Goal: Task Accomplishment & Management: Use online tool/utility

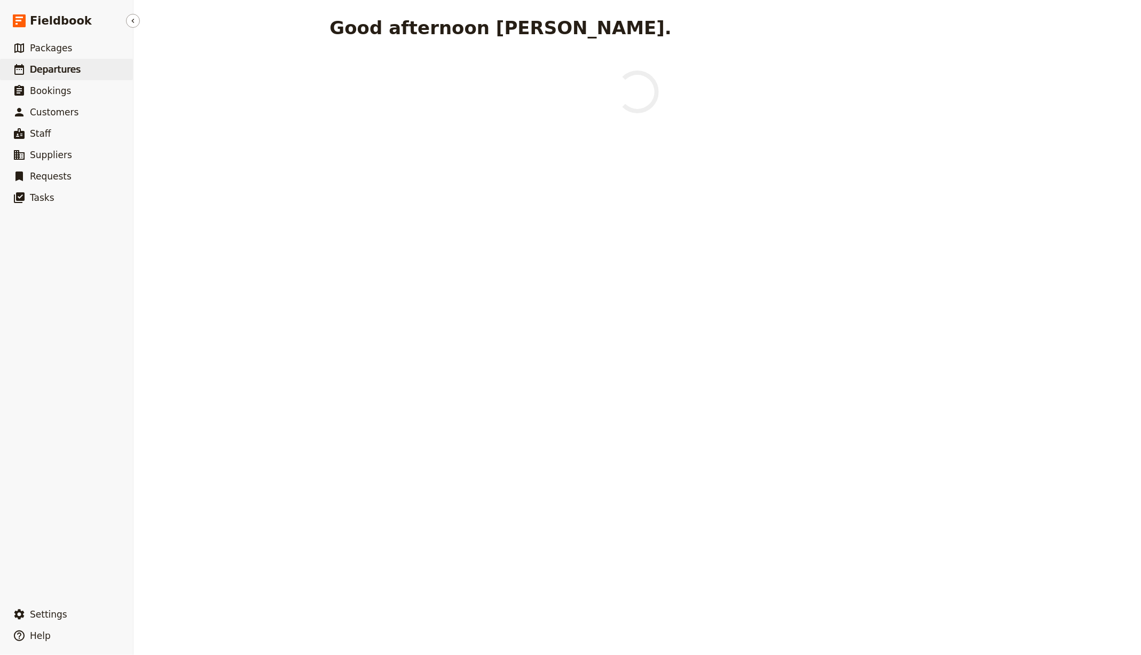
click at [4, 66] on link "​ Departures" at bounding box center [66, 69] width 133 height 21
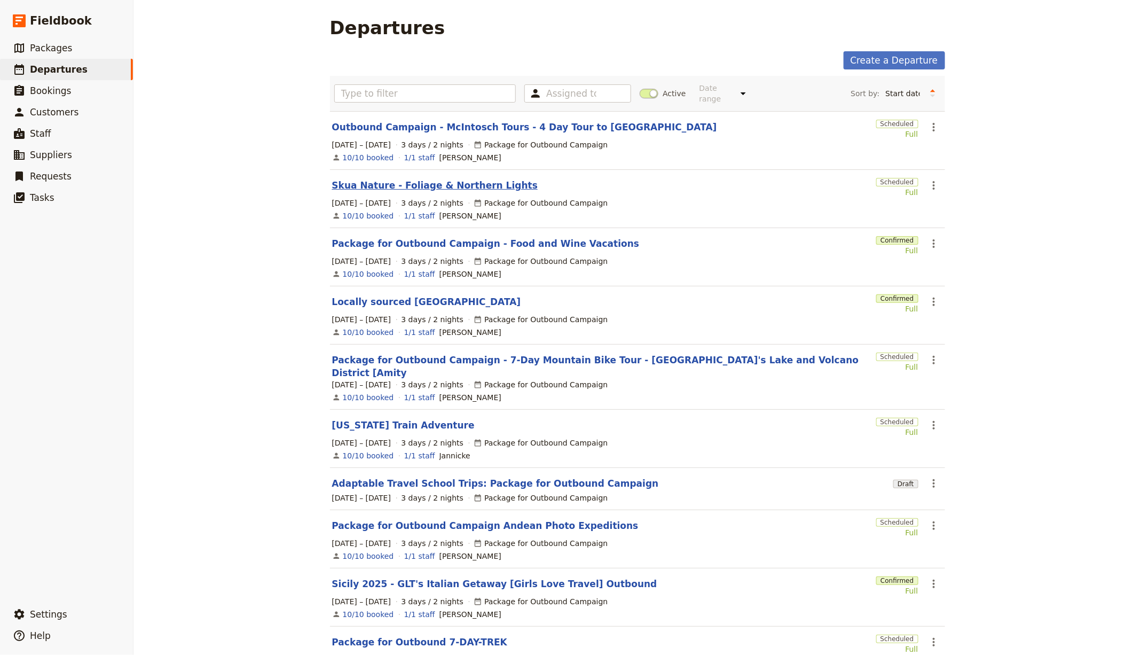
click at [373, 182] on link "Skua Nature - Foliage & Northern Lights" at bounding box center [435, 185] width 206 height 13
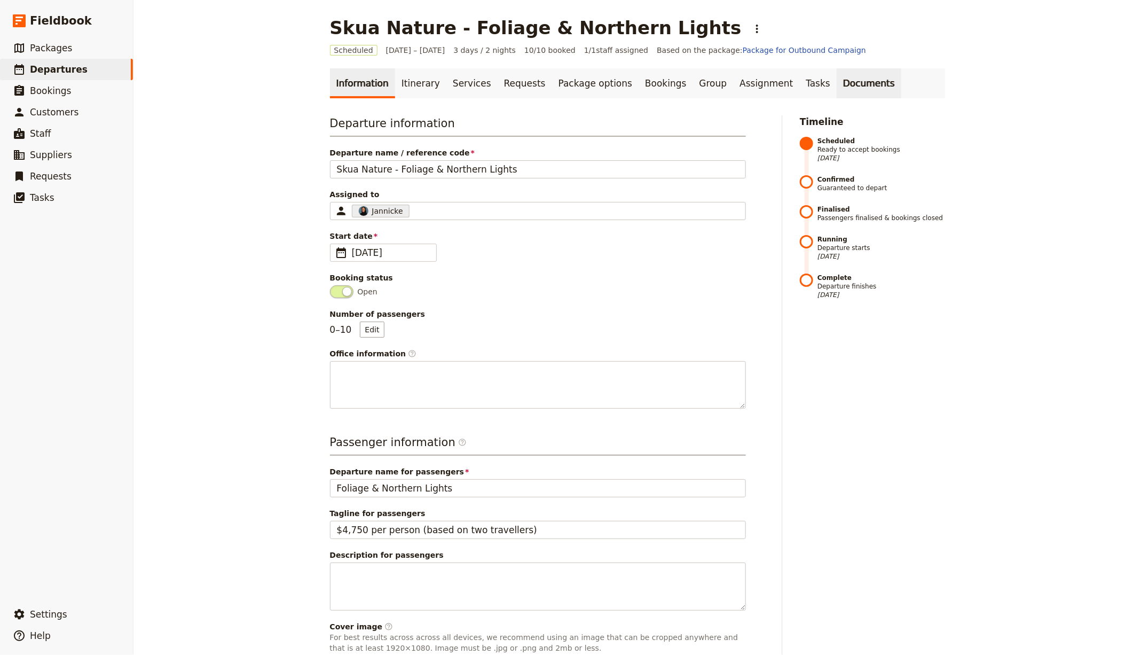
click at [837, 88] on link "Documents" at bounding box center [869, 83] width 65 height 30
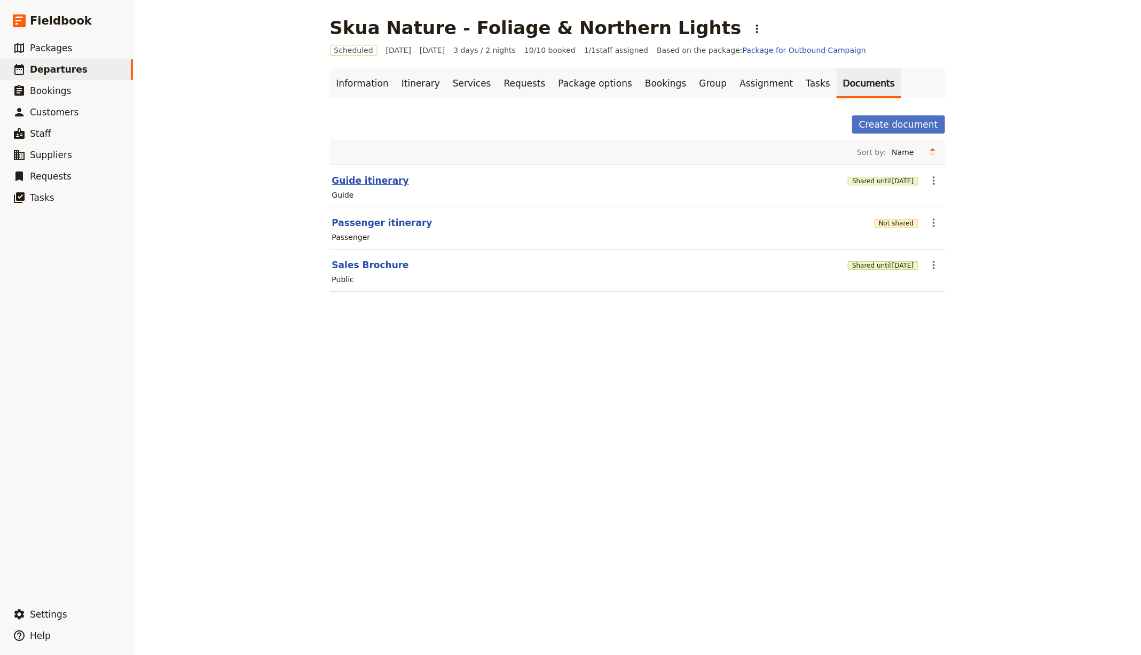
click at [354, 175] on button "Guide itinerary" at bounding box center [370, 180] width 77 height 13
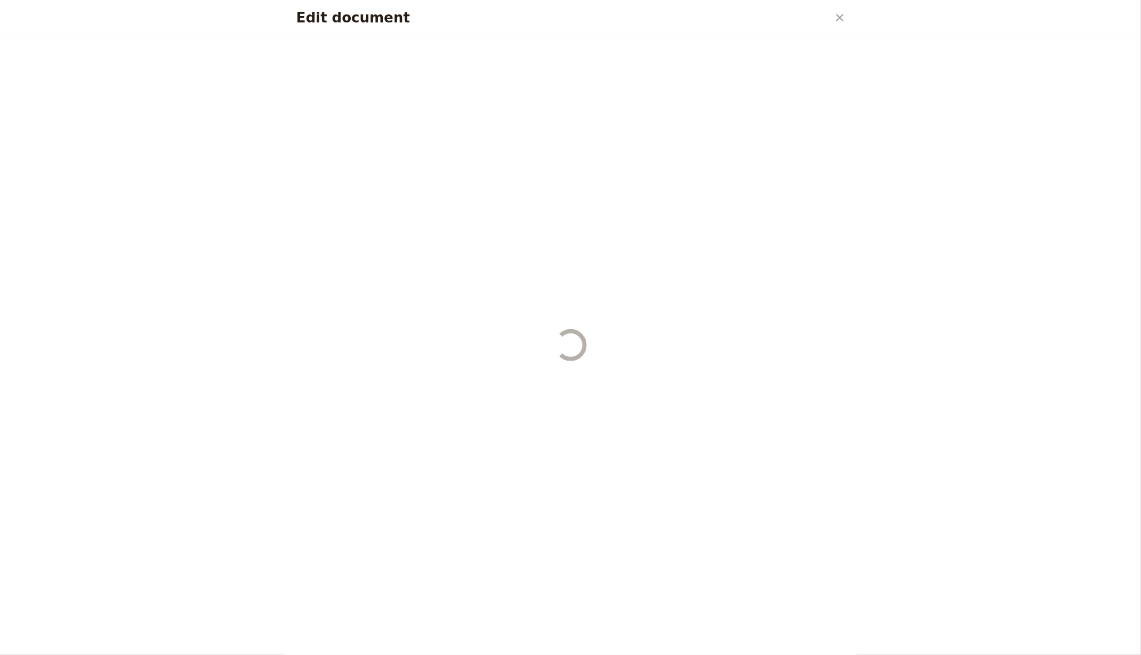
select select "STAFF"
select select "RUN_SHEET"
select select "LARGE"
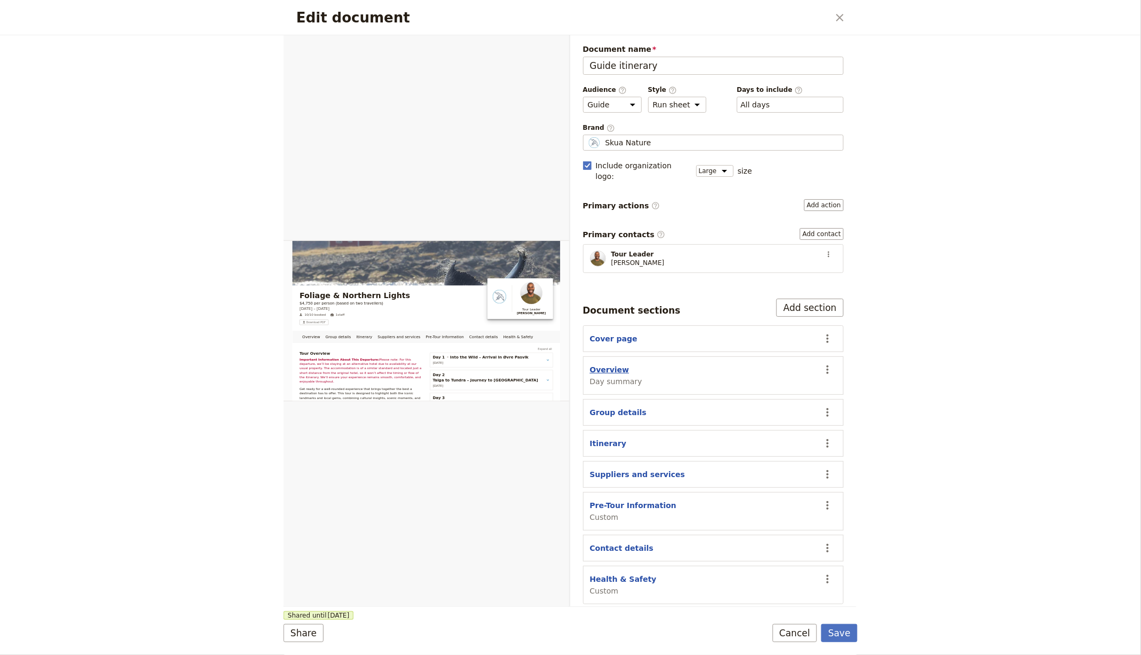
click at [605, 364] on button "Overview" at bounding box center [610, 369] width 40 height 11
select select "DAY_SUMMARY"
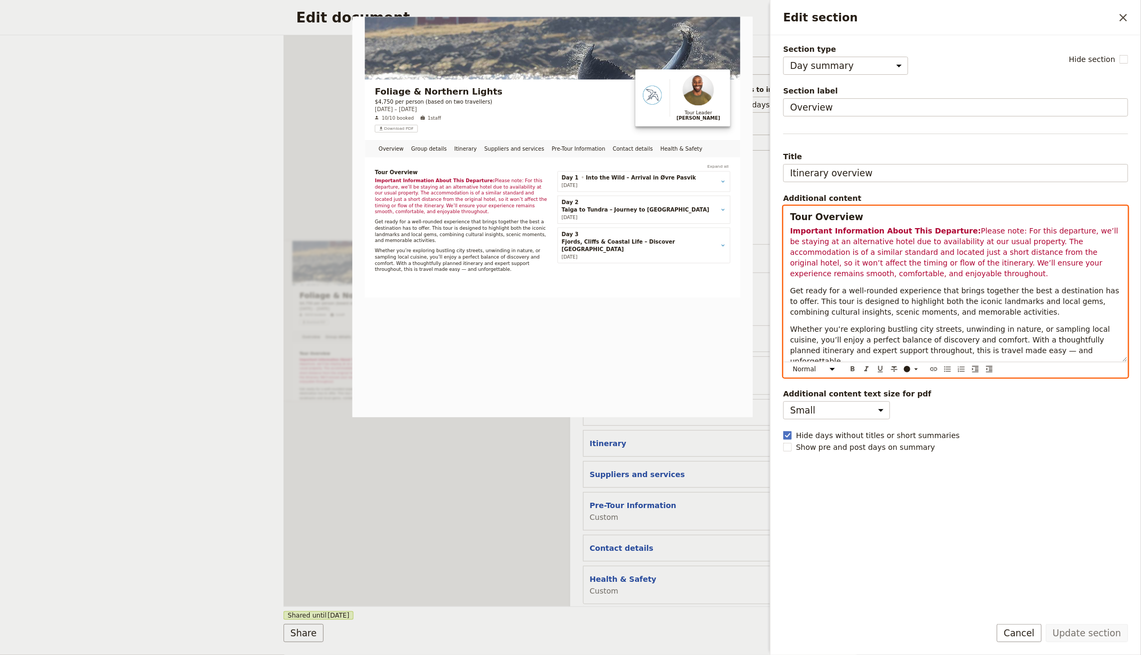
drag, startPoint x: 901, startPoint y: 309, endPoint x: 1049, endPoint y: 357, distance: 155.5
click at [901, 309] on span "Get ready for a well-rounded experience that brings together the best a destina…" at bounding box center [956, 301] width 332 height 30
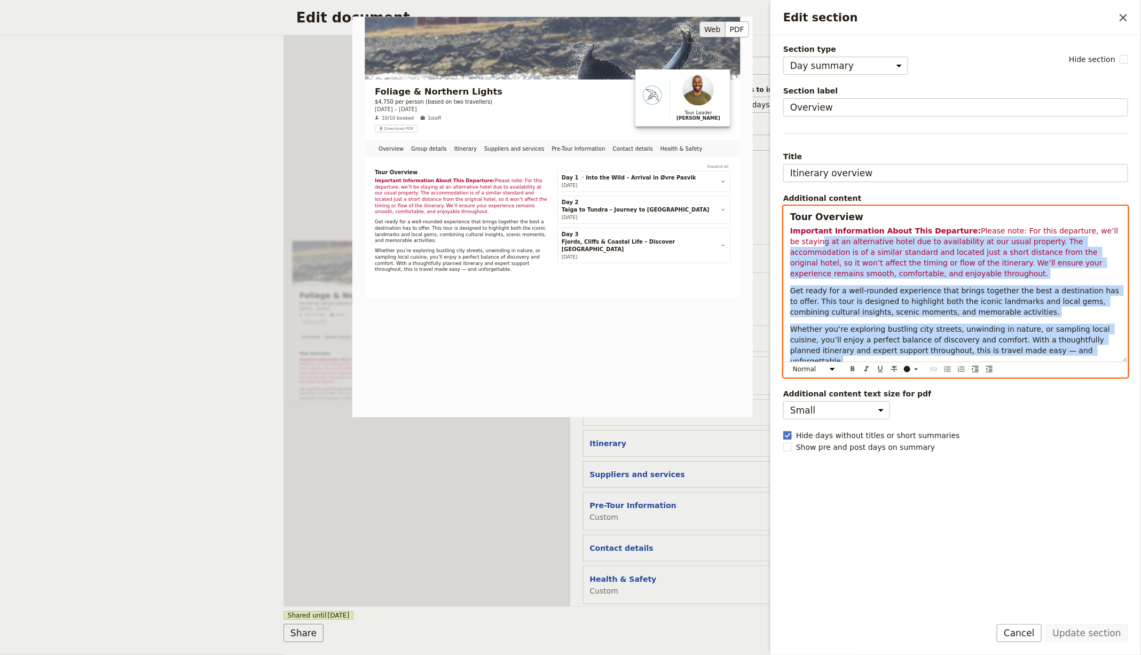
drag, startPoint x: 990, startPoint y: 326, endPoint x: 749, endPoint y: 219, distance: 264.0
click at [809, 245] on div "Tour Overview Important Information About This Departure: Please note: For this…" at bounding box center [956, 283] width 344 height 155
select select "h3"
copy div "Tour Overview Important Information About This Departure: Please note: For this…"
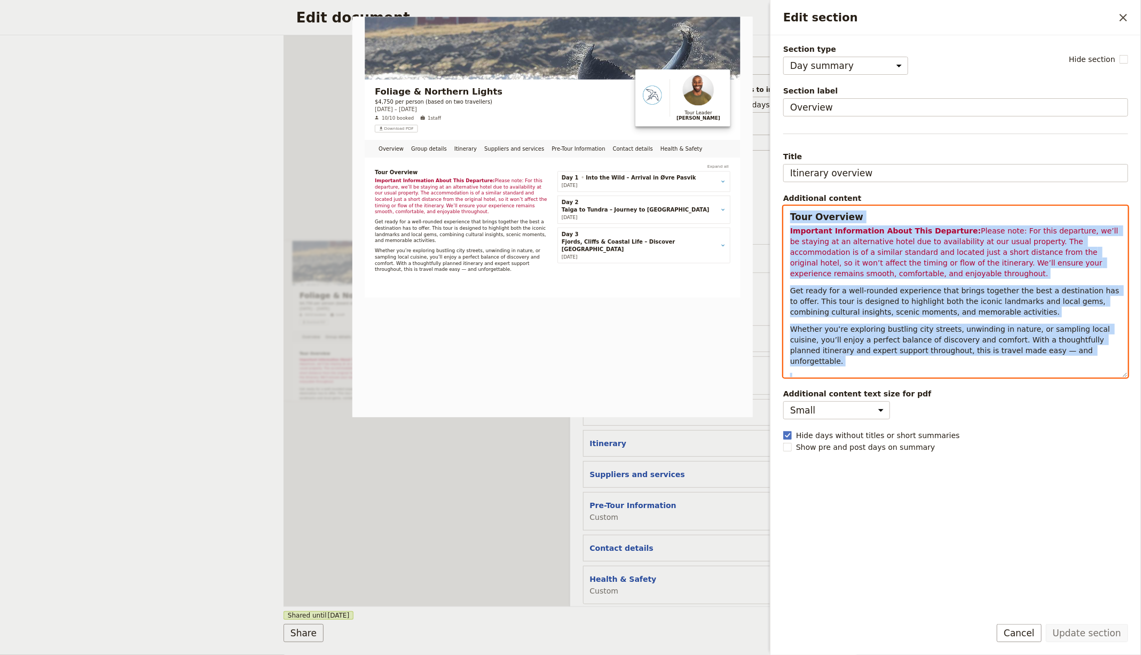
click at [183, 190] on div "Edit document ​ Overview Group details Itinerary Suppliers and services Pre-Tou…" at bounding box center [570, 327] width 1141 height 655
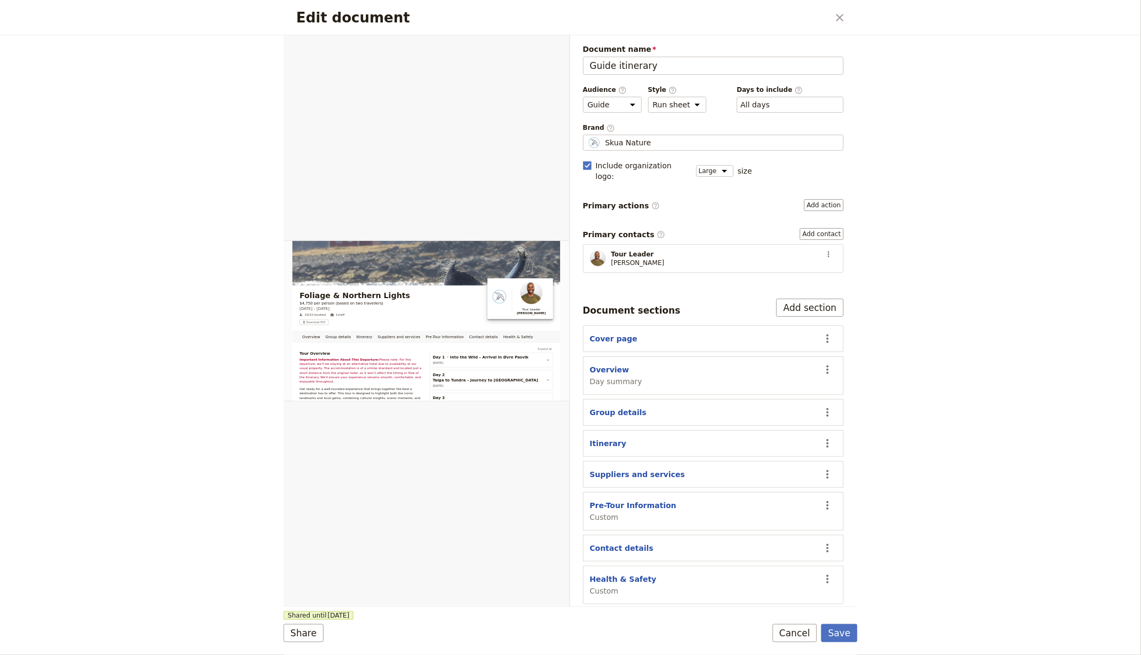
click at [167, 181] on div "Edit document ​ Overview Group details Itinerary Suppliers and services Pre-Tou…" at bounding box center [570, 327] width 1141 height 655
click at [834, 7] on div "Edit document ​" at bounding box center [571, 17] width 574 height 35
click at [842, 16] on icon "Close dialog" at bounding box center [839, 17] width 7 height 7
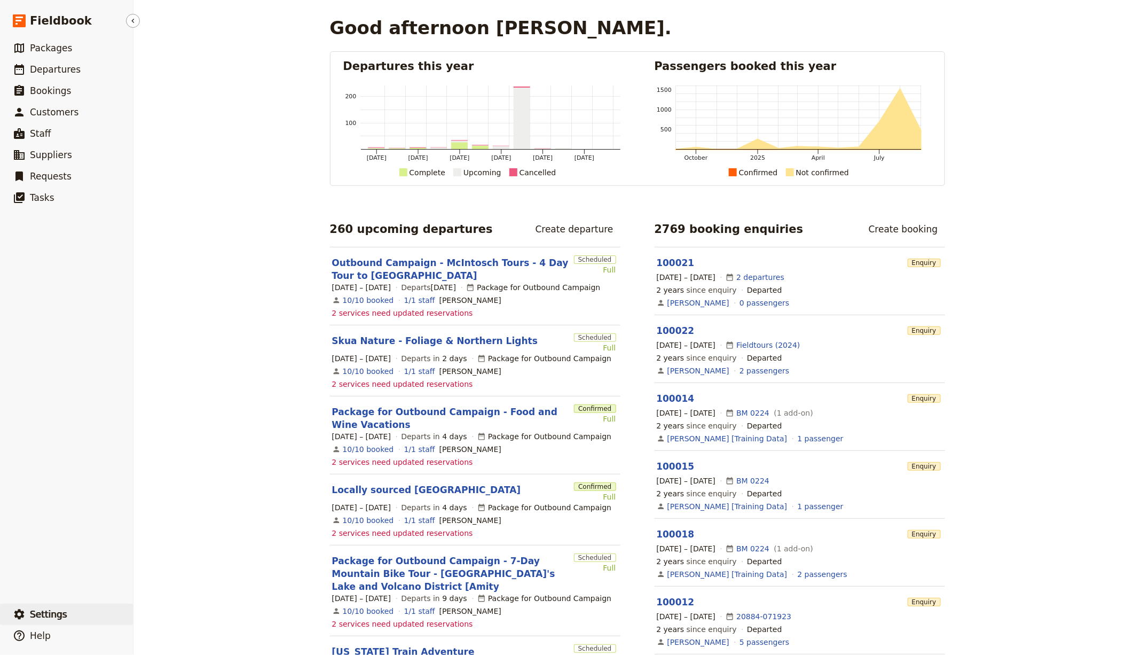
click at [49, 615] on span "Settings" at bounding box center [48, 614] width 37 height 11
click at [172, 619] on span "Sign out" at bounding box center [159, 614] width 31 height 11
